Goal: Information Seeking & Learning: Learn about a topic

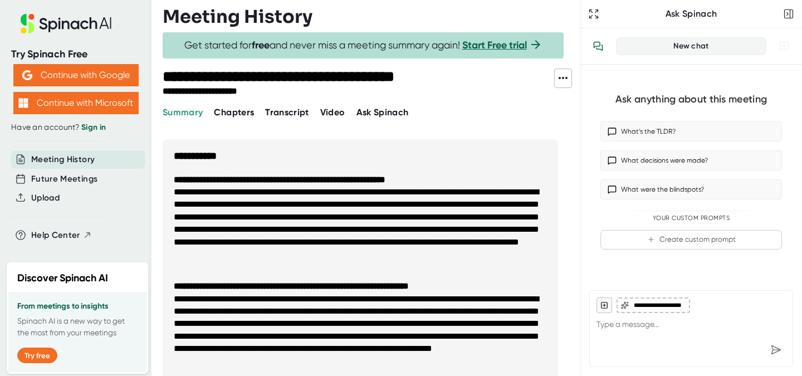
click at [340, 112] on span "Video" at bounding box center [332, 112] width 25 height 11
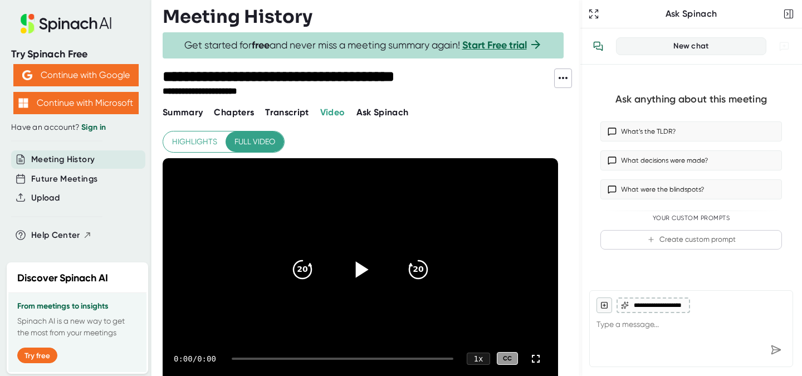
click at [360, 263] on icon at bounding box center [360, 269] width 28 height 28
click at [363, 270] on icon at bounding box center [362, 269] width 13 height 16
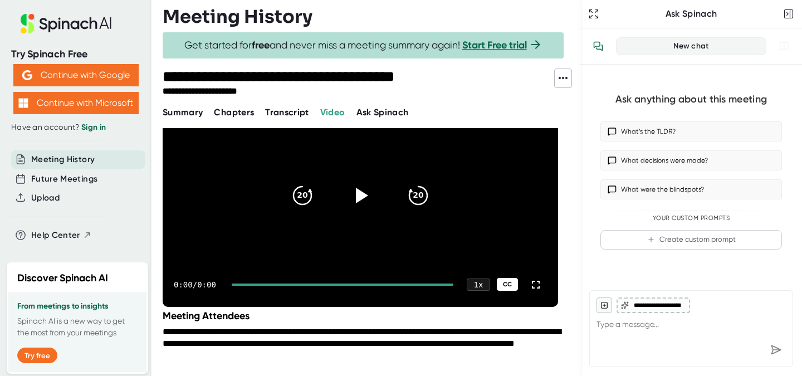
click at [506, 278] on div "CC" at bounding box center [507, 284] width 21 height 13
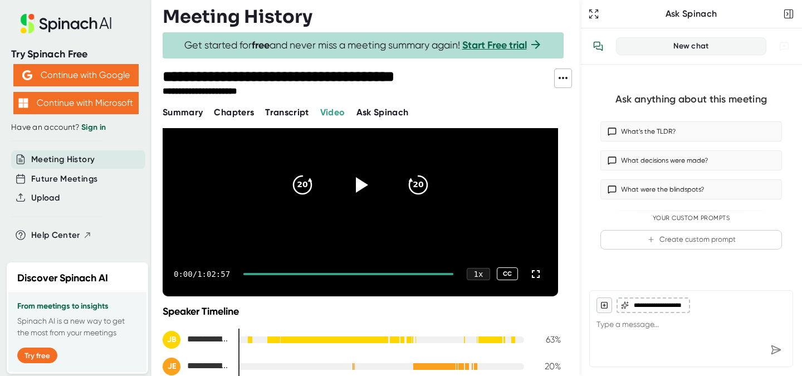
click at [253, 273] on div at bounding box center [348, 274] width 210 height 2
click at [360, 187] on icon at bounding box center [362, 185] width 13 height 16
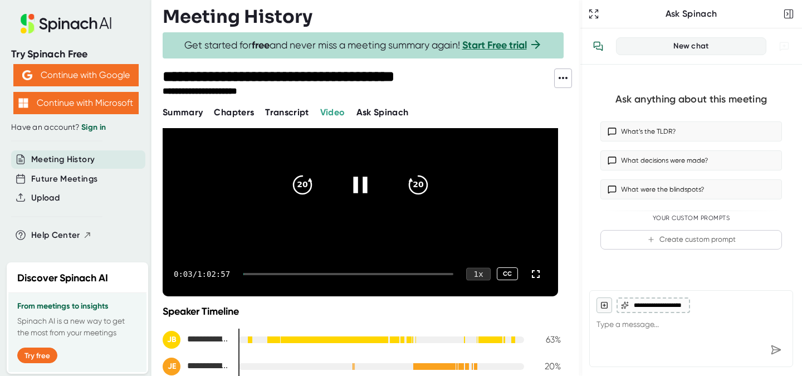
click at [476, 273] on div "1 x" at bounding box center [478, 273] width 25 height 13
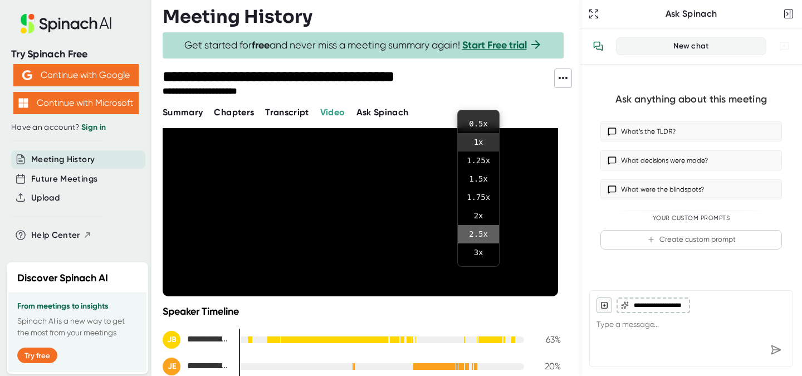
click at [478, 230] on li "2.5 x" at bounding box center [478, 234] width 41 height 18
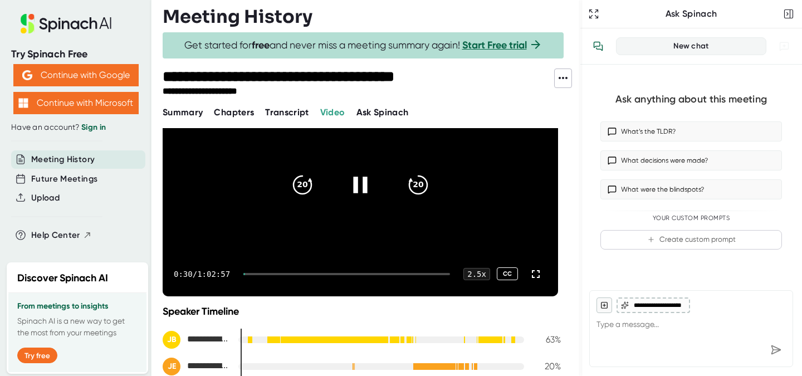
click at [258, 274] on div "0:30 / 1:02:57 2.5 x CC" at bounding box center [360, 274] width 395 height 45
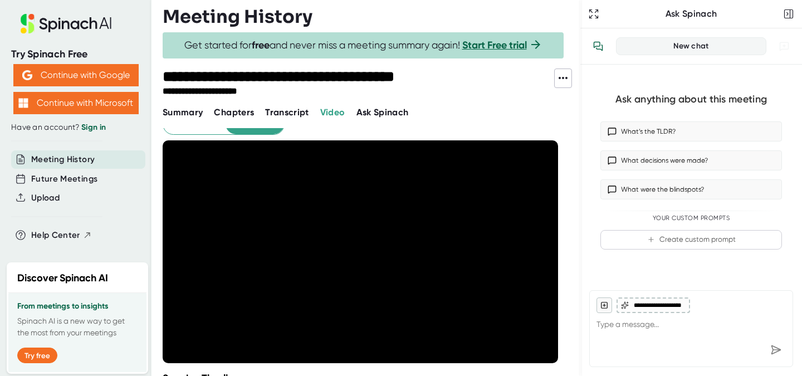
scroll to position [17, 0]
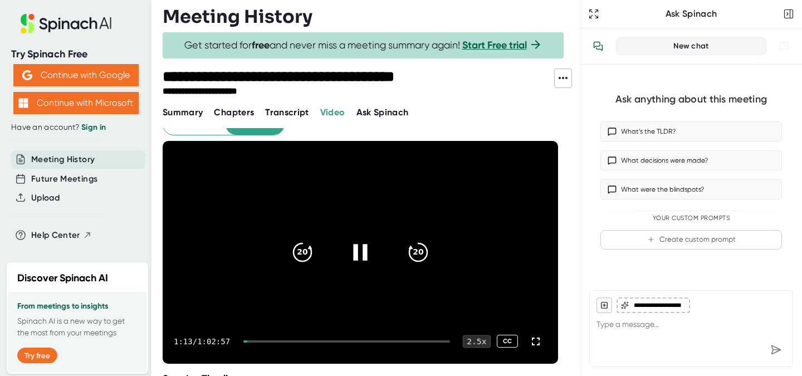
click at [472, 344] on div "2.5 x" at bounding box center [477, 341] width 28 height 13
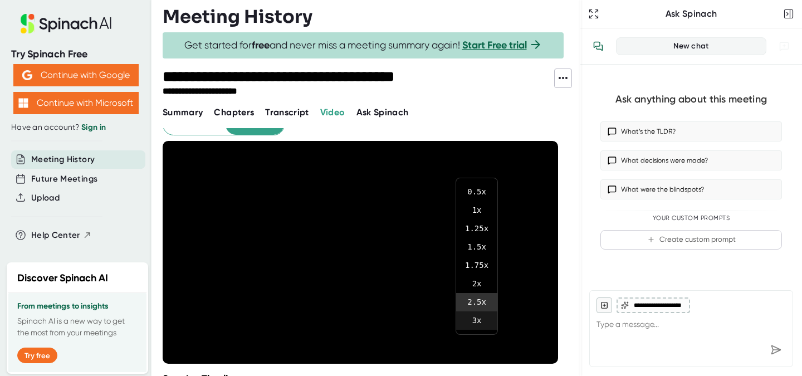
click at [477, 317] on li "3 x" at bounding box center [476, 320] width 41 height 18
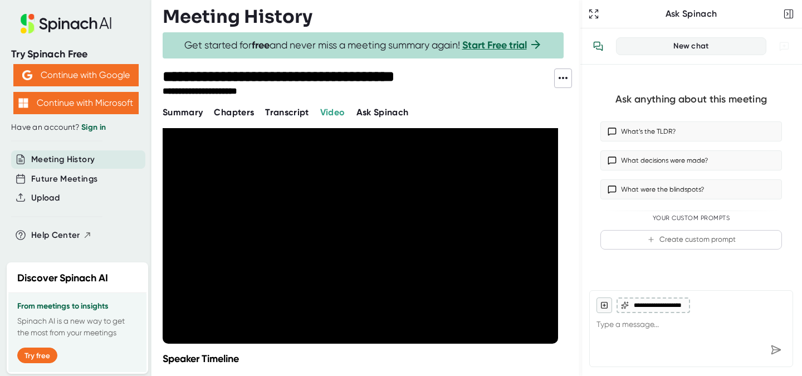
scroll to position [32, 0]
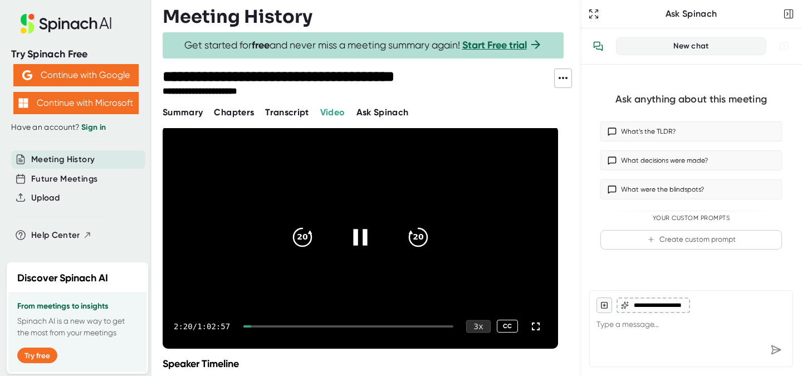
click at [474, 326] on div "3 x" at bounding box center [478, 326] width 25 height 13
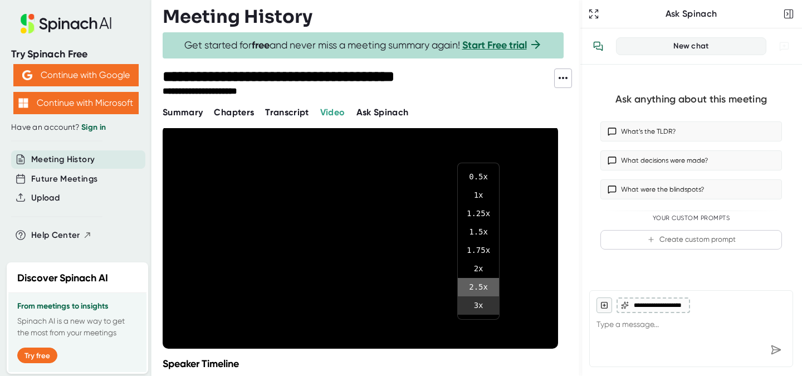
click at [480, 283] on li "2.5 x" at bounding box center [478, 287] width 41 height 18
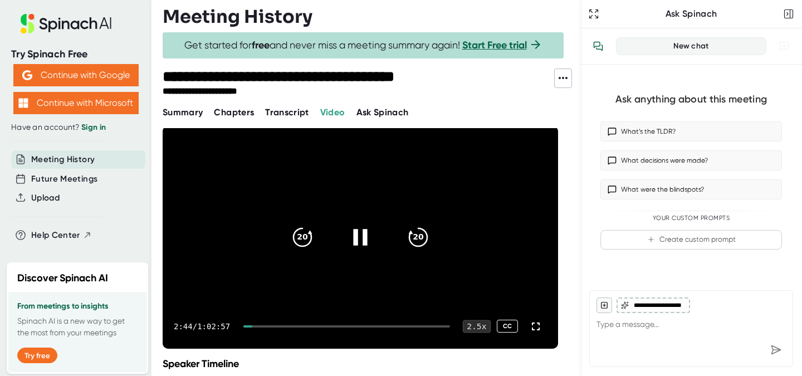
click at [476, 325] on div "2.5 x" at bounding box center [477, 326] width 28 height 13
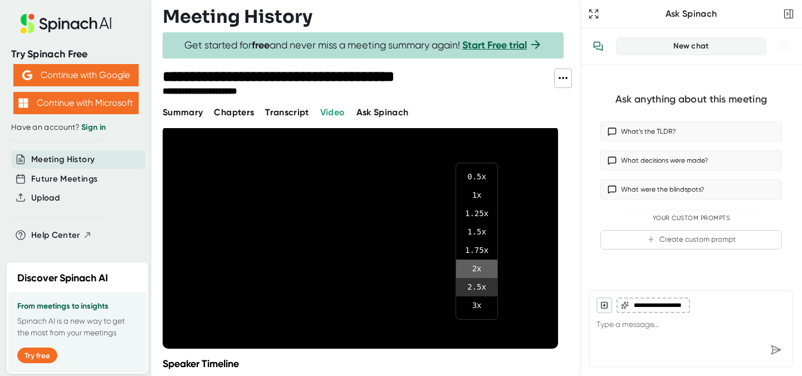
click at [483, 265] on li "2 x" at bounding box center [476, 269] width 41 height 18
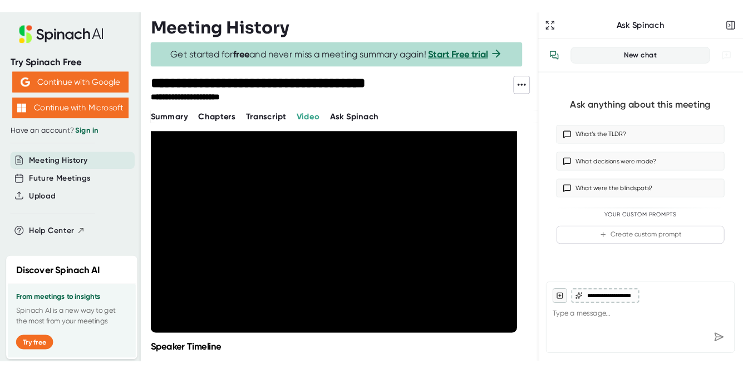
scroll to position [35, 0]
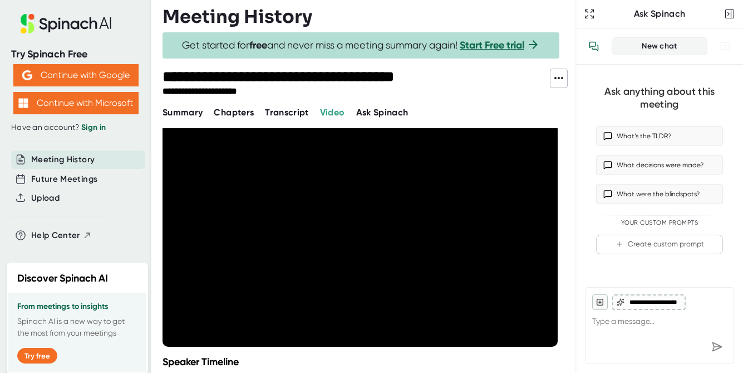
type textarea "x"
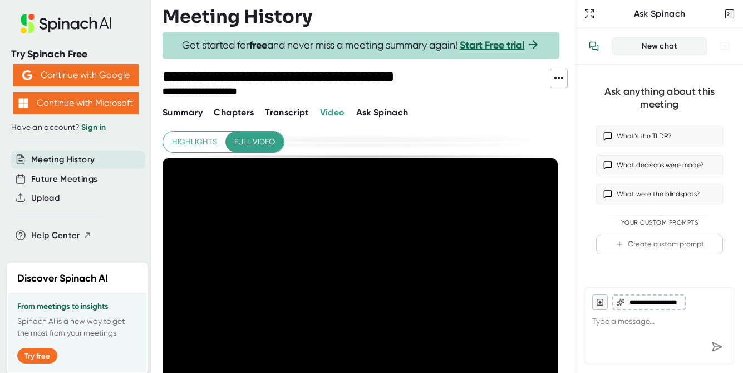
scroll to position [35, 0]
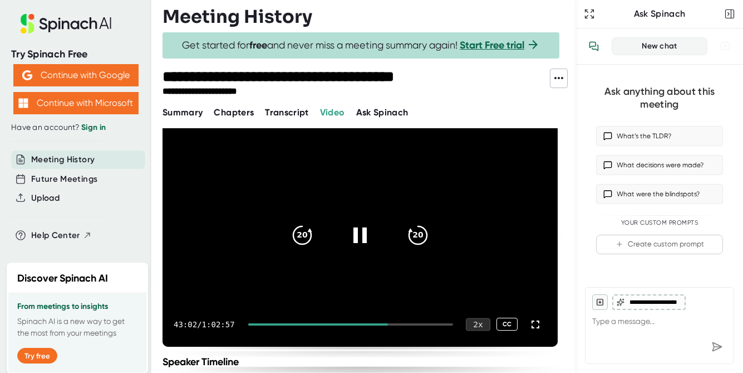
click at [481, 323] on div "2 x" at bounding box center [478, 323] width 25 height 13
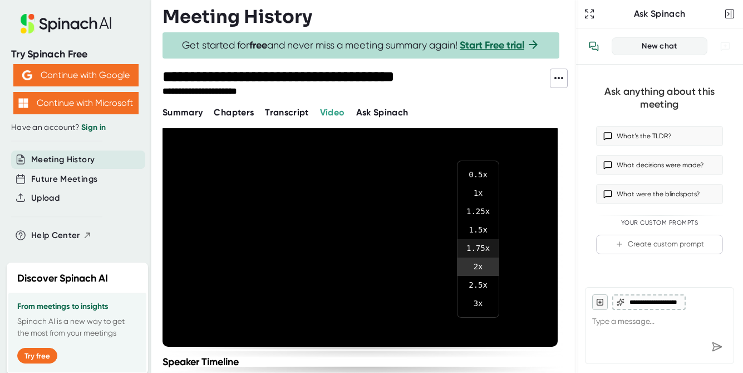
click at [484, 246] on li "1.75 x" at bounding box center [478, 248] width 41 height 18
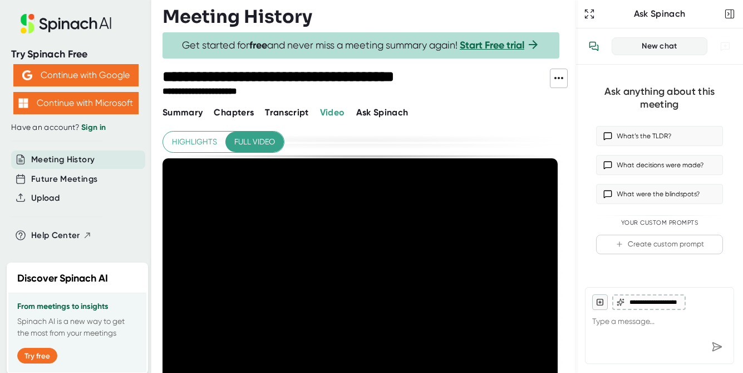
scroll to position [35, 0]
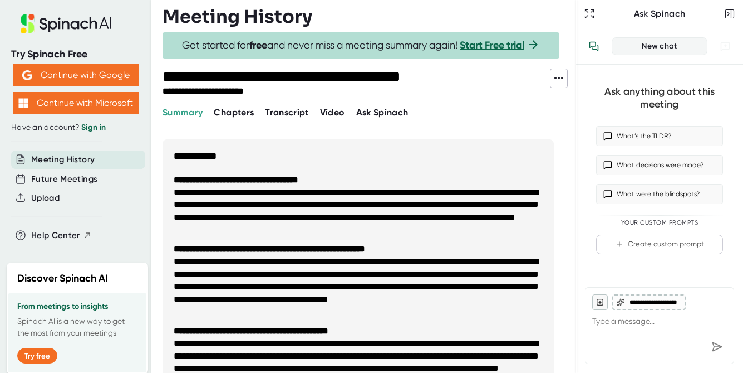
click at [330, 114] on span "Video" at bounding box center [332, 112] width 25 height 11
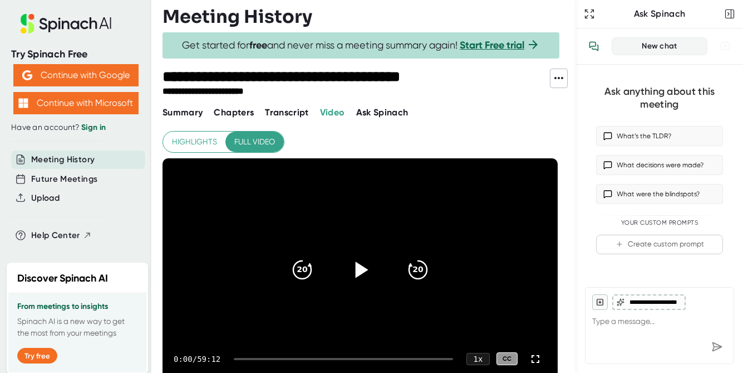
click at [359, 269] on icon at bounding box center [362, 269] width 13 height 16
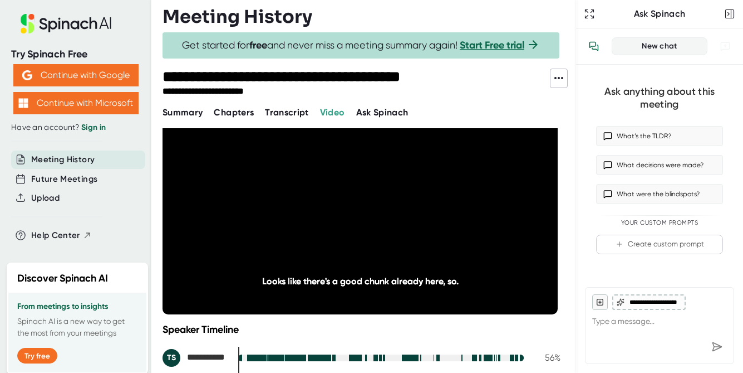
scroll to position [29, 0]
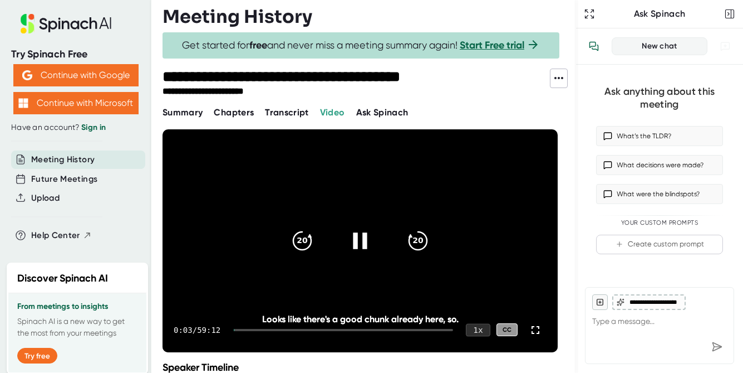
click at [481, 334] on div "1 x" at bounding box center [478, 329] width 25 height 13
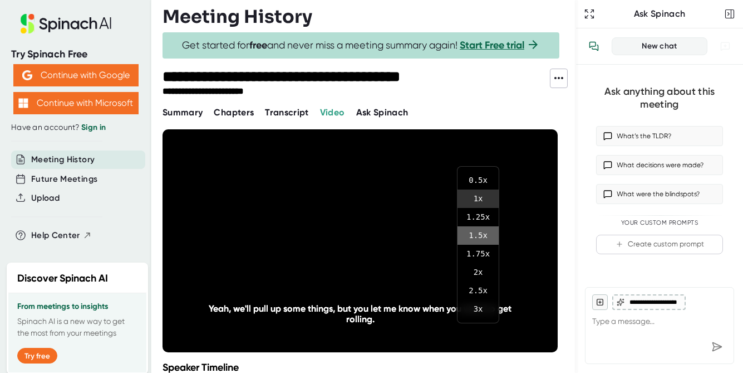
click at [482, 239] on li "1.5 x" at bounding box center [478, 235] width 41 height 18
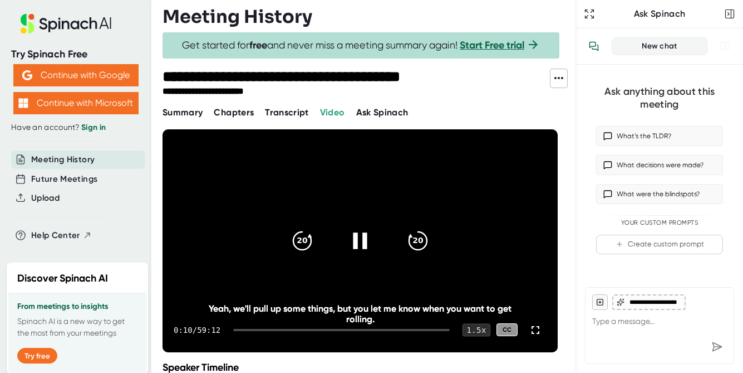
click at [473, 328] on div "1.5 x" at bounding box center [477, 329] width 28 height 13
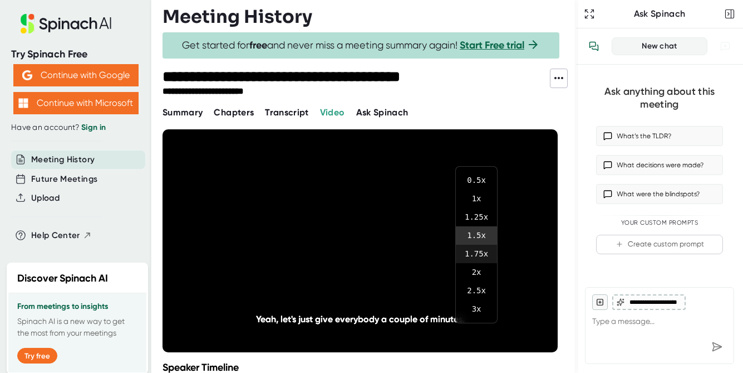
click at [480, 253] on li "1.75 x" at bounding box center [476, 253] width 41 height 18
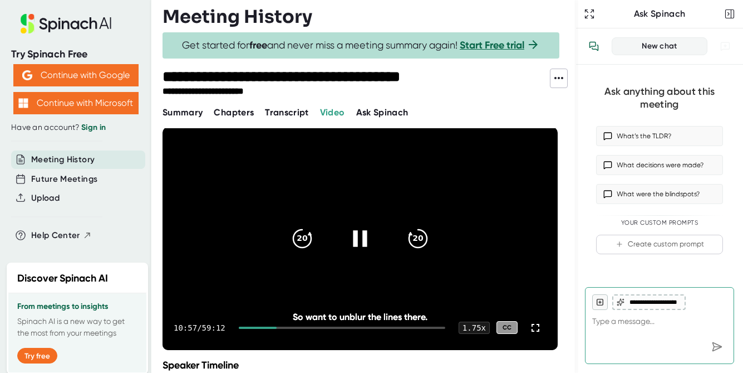
scroll to position [31, 0]
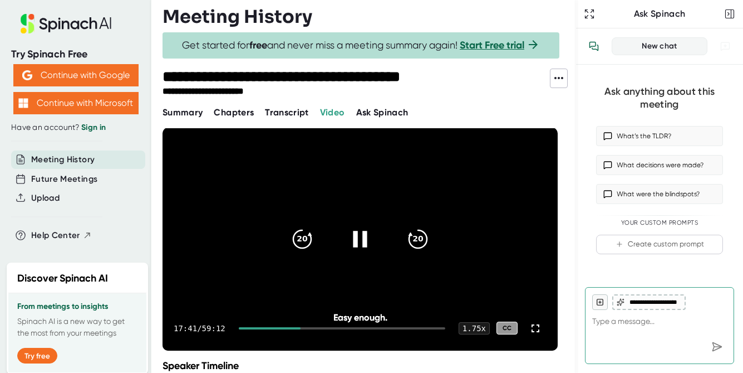
click at [361, 243] on icon at bounding box center [360, 238] width 28 height 28
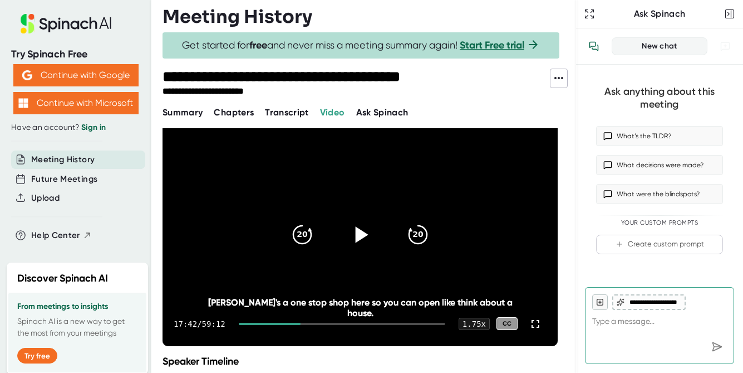
scroll to position [33, 0]
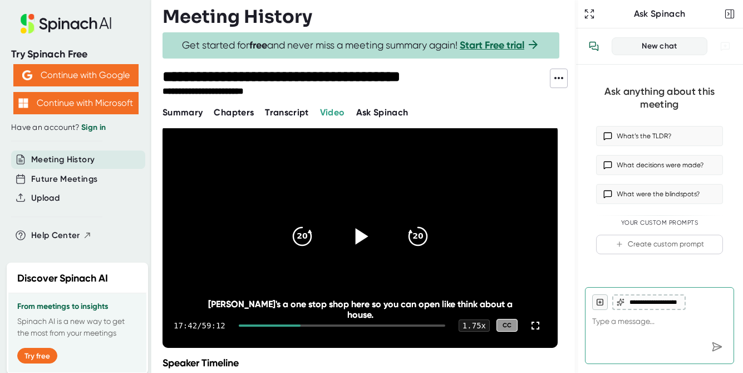
click at [276, 110] on span "Transcript" at bounding box center [287, 112] width 44 height 11
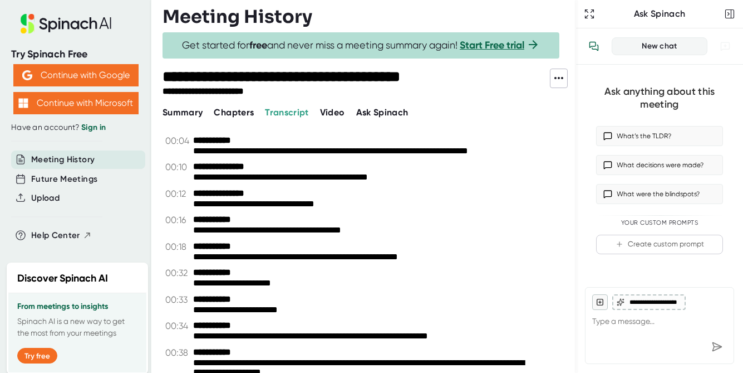
click at [331, 111] on span "Video" at bounding box center [332, 112] width 25 height 11
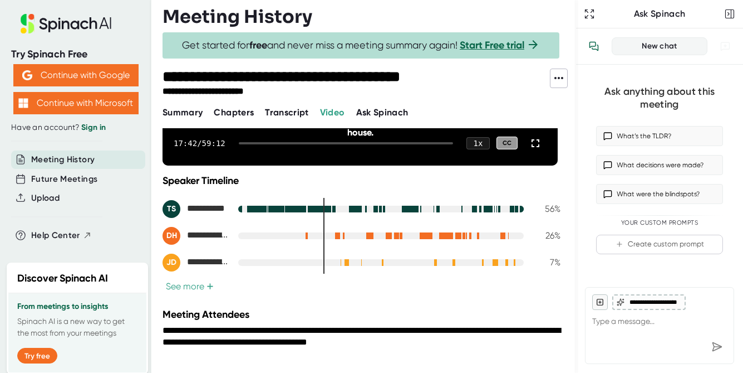
click at [295, 107] on span "Transcript" at bounding box center [287, 112] width 44 height 11
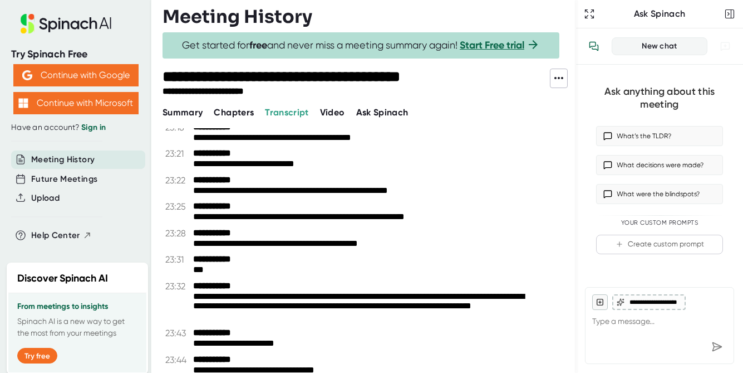
scroll to position [9268, 0]
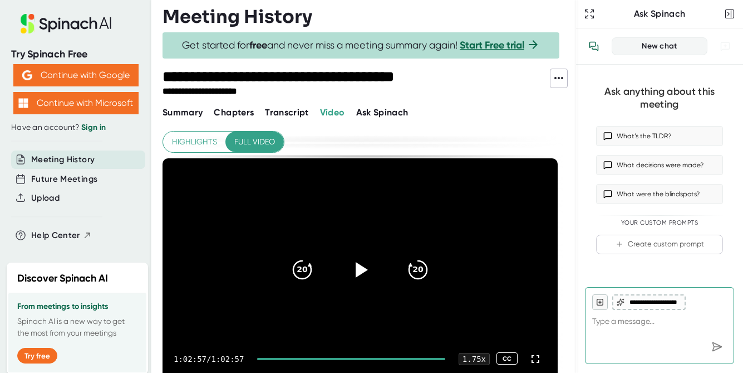
scroll to position [35, 0]
